Goal: Find specific page/section: Find specific page/section

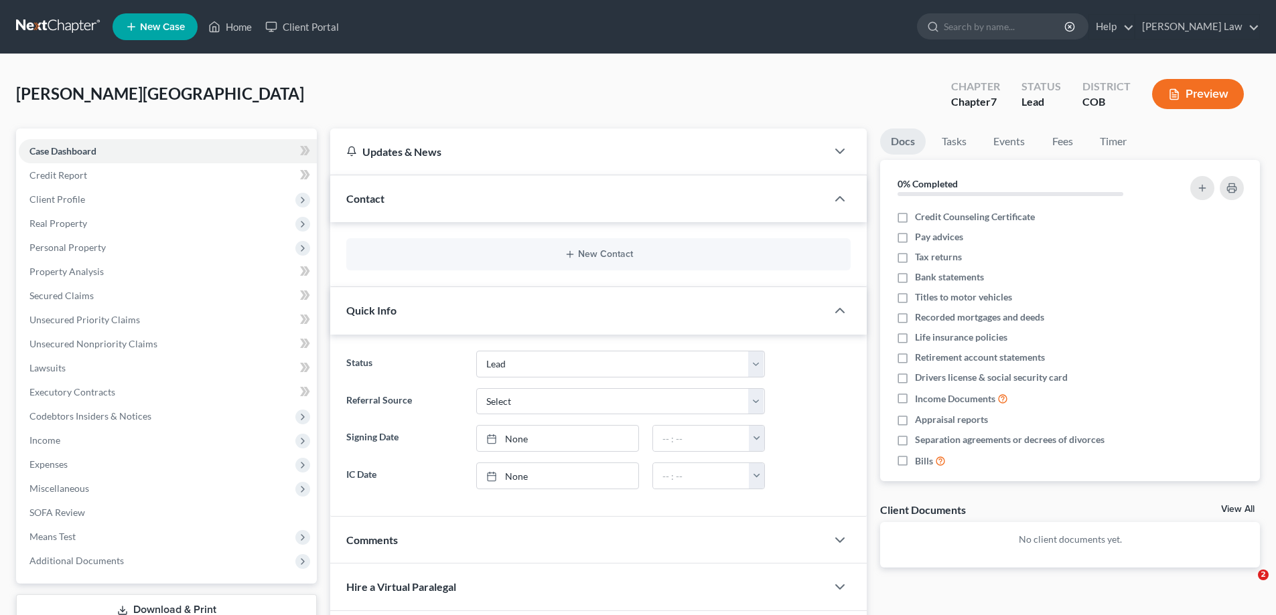
select select "4"
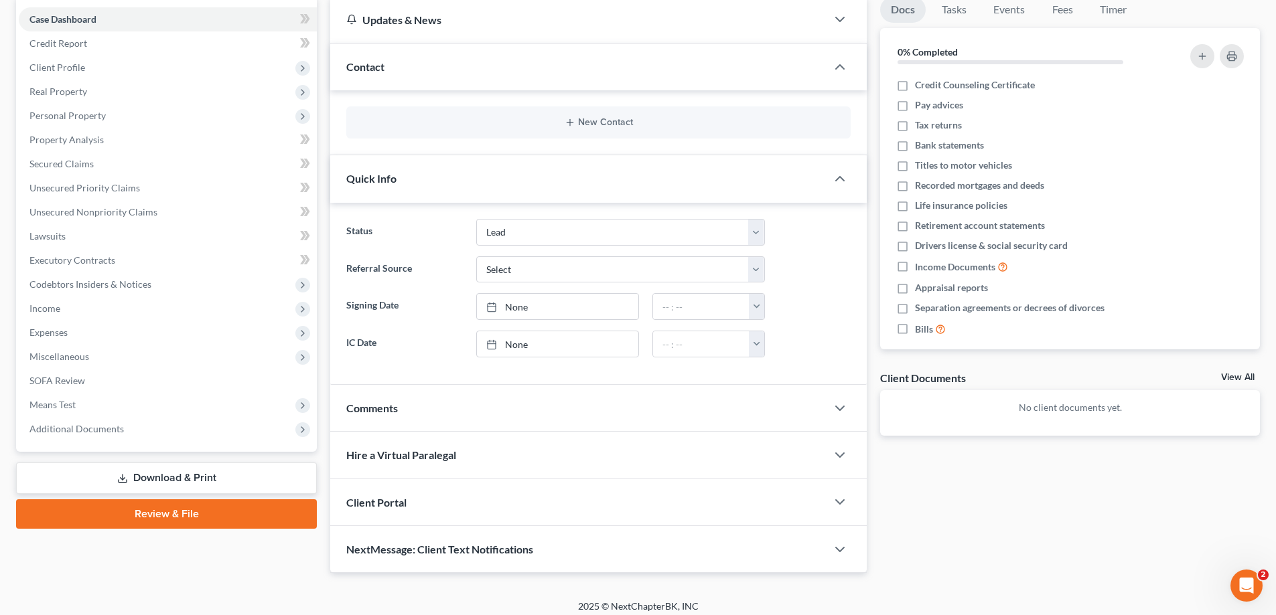
scroll to position [134, 0]
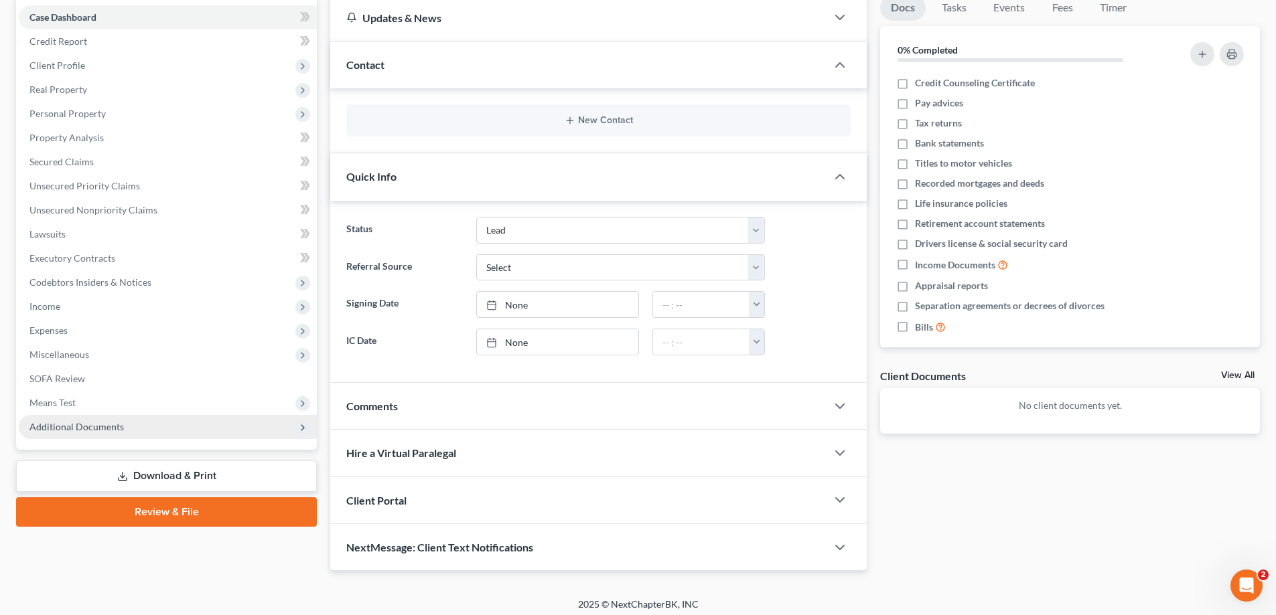
click at [91, 434] on span "Additional Documents" at bounding box center [168, 427] width 298 height 24
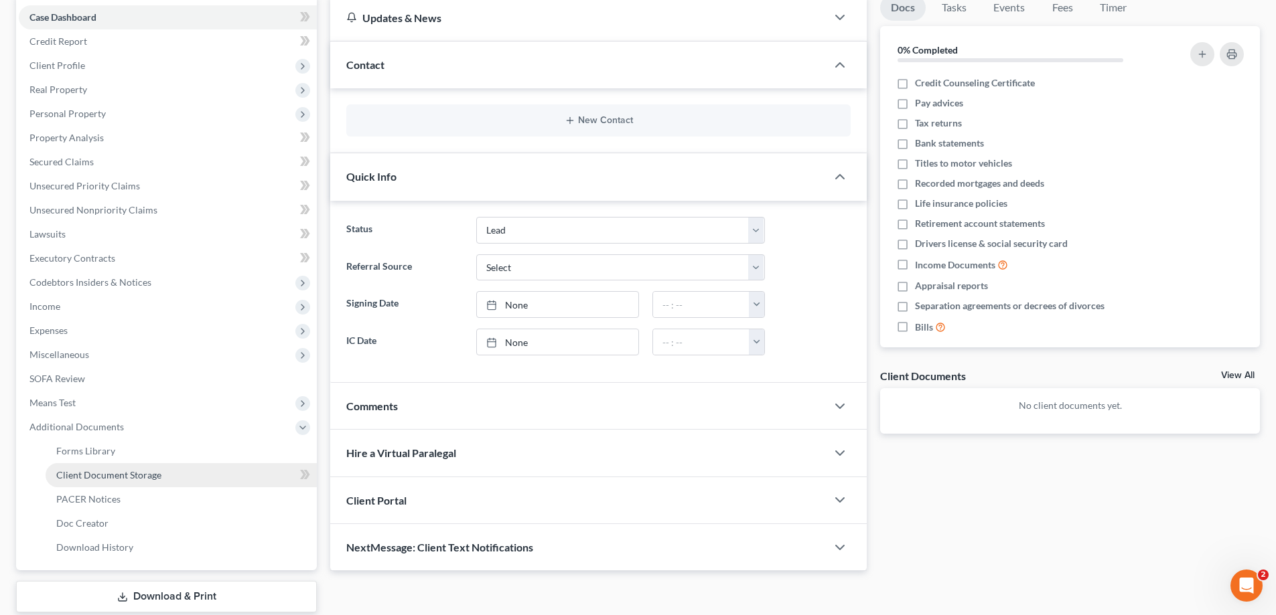
click at [94, 478] on span "Client Document Storage" at bounding box center [108, 474] width 105 height 11
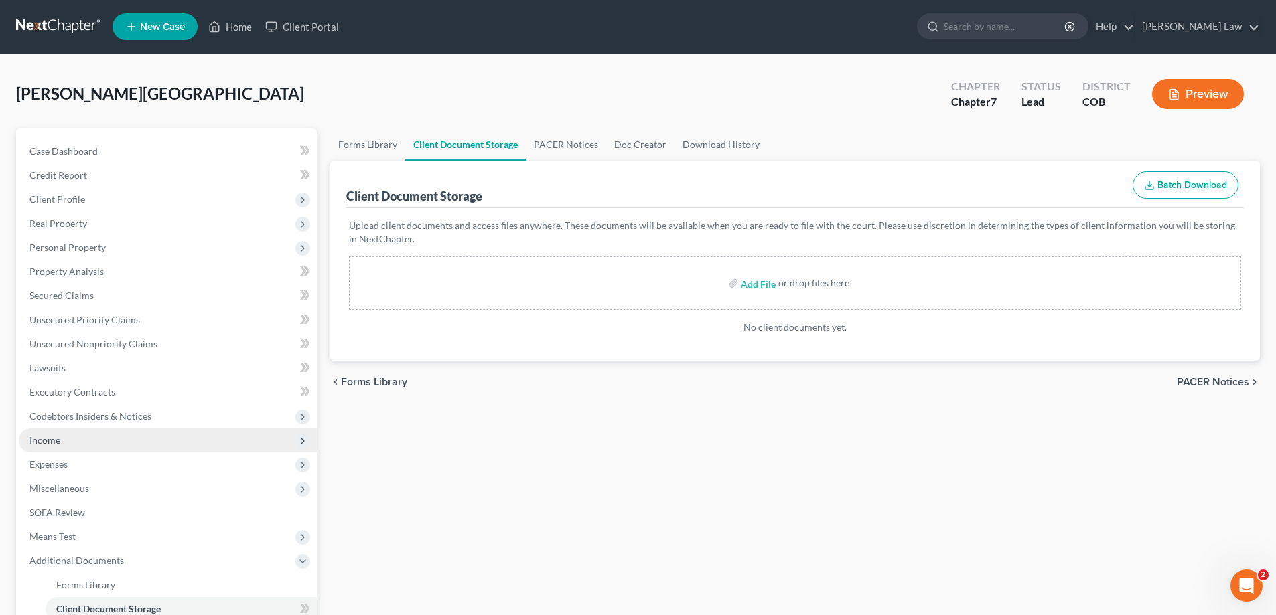
click at [46, 442] on span "Income" at bounding box center [44, 440] width 31 height 11
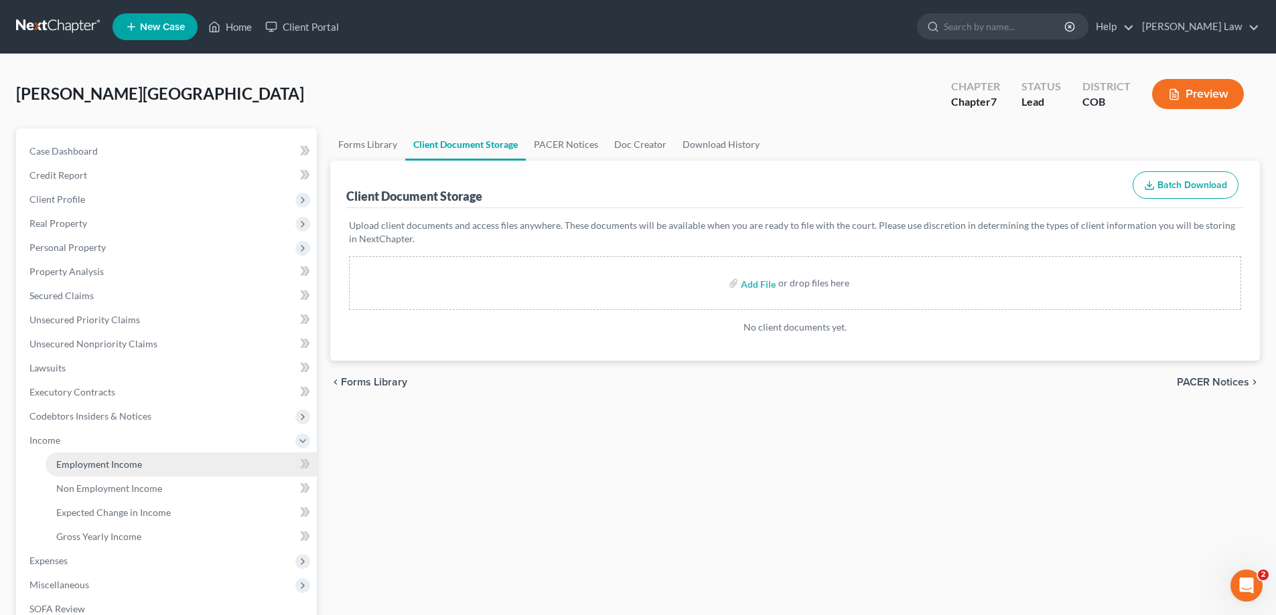
click at [86, 469] on span "Employment Income" at bounding box center [99, 464] width 86 height 11
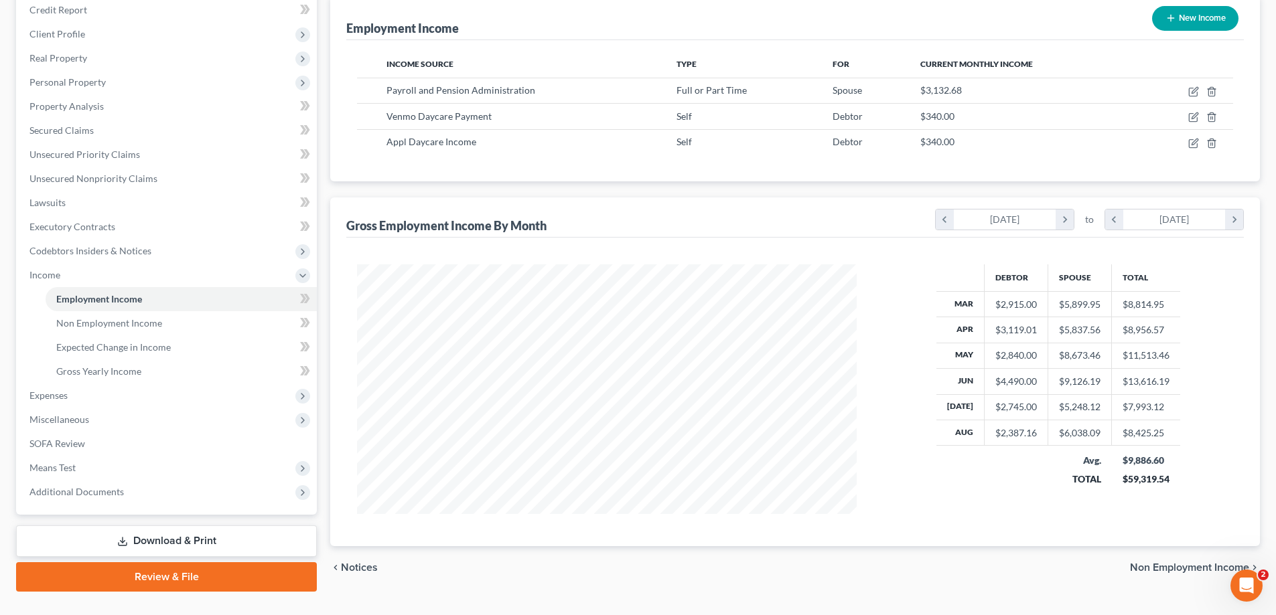
scroll to position [193, 0]
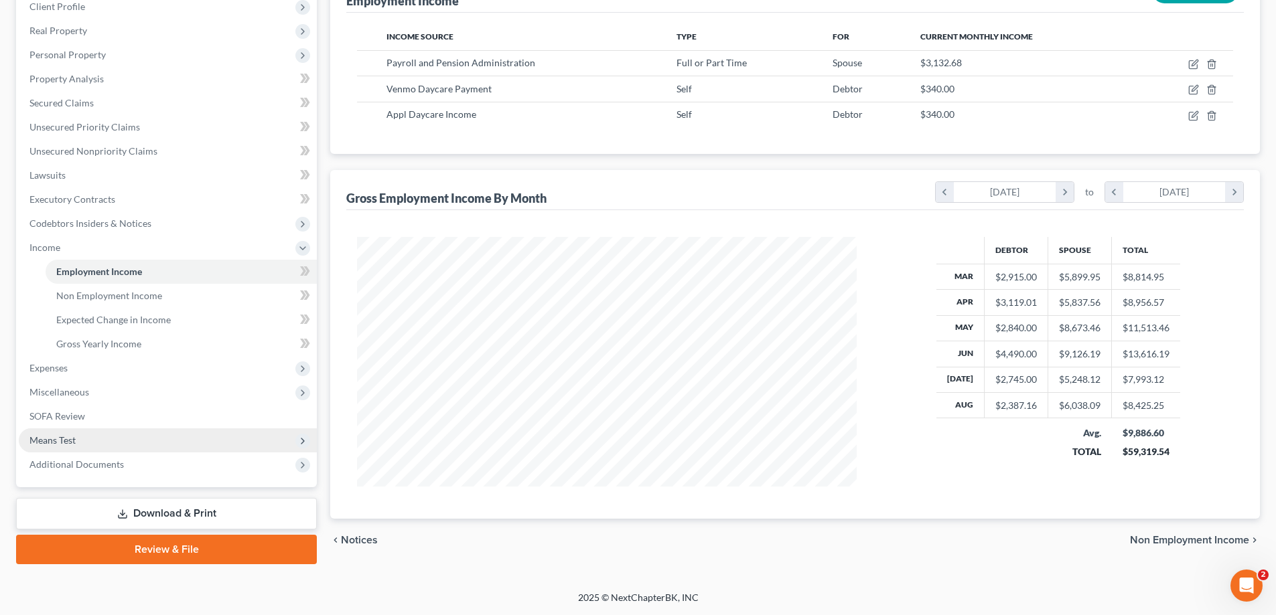
click at [61, 440] on span "Means Test" at bounding box center [52, 440] width 46 height 11
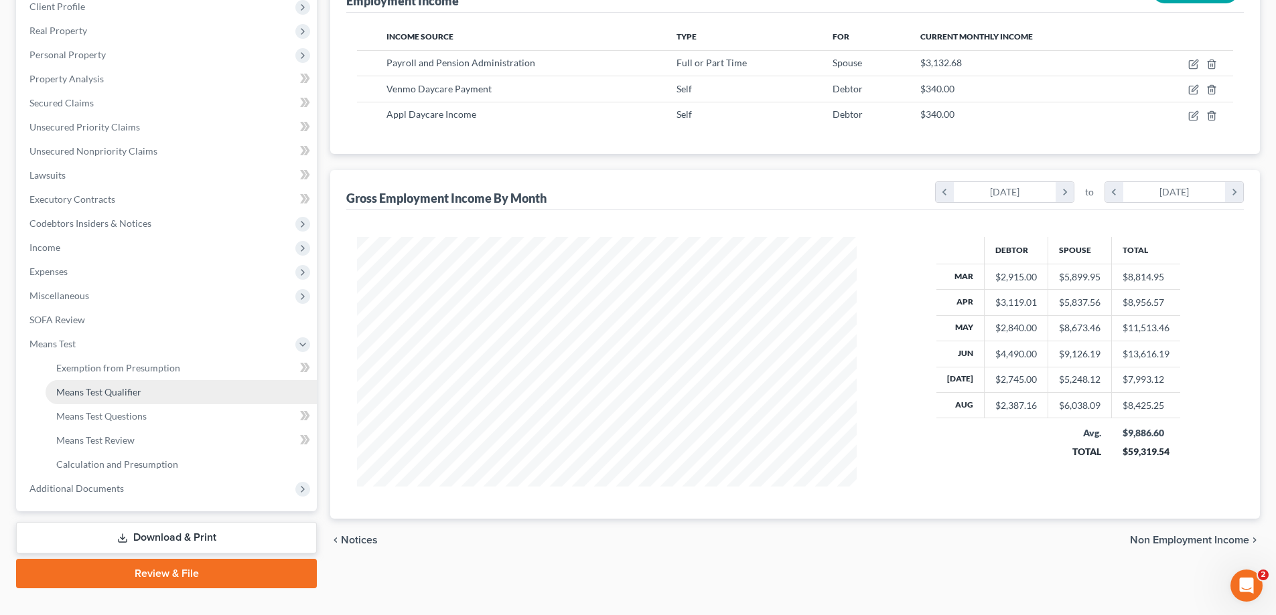
click at [97, 394] on span "Means Test Qualifier" at bounding box center [98, 391] width 85 height 11
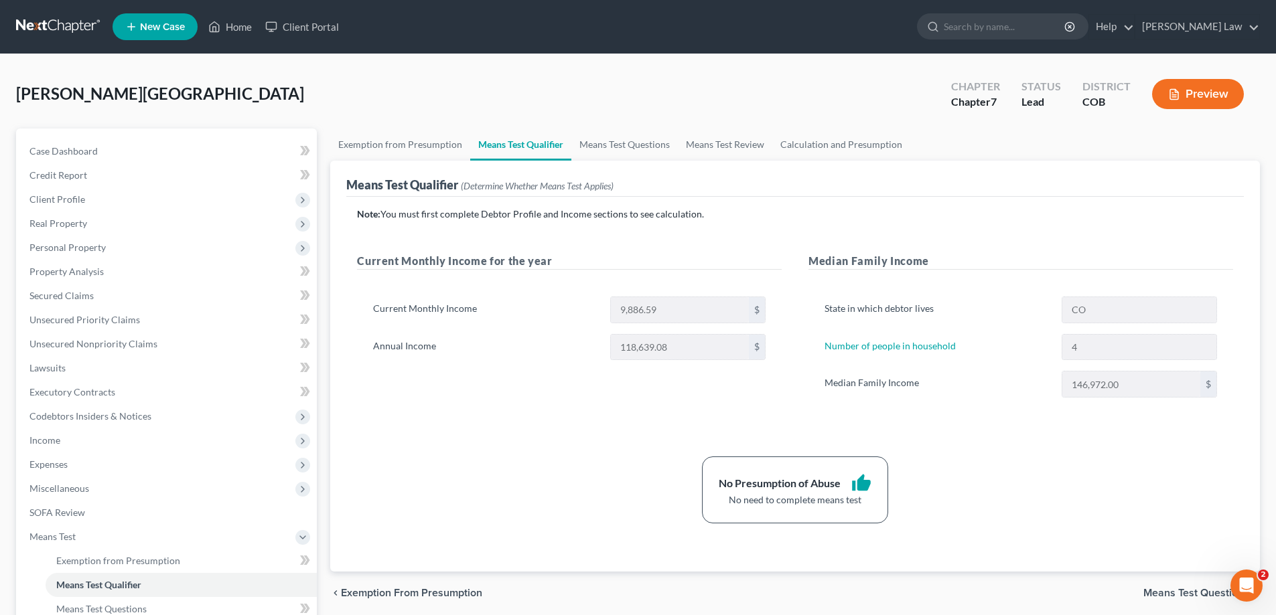
click at [57, 29] on link at bounding box center [59, 27] width 86 height 24
